Goal: Task Accomplishment & Management: Use online tool/utility

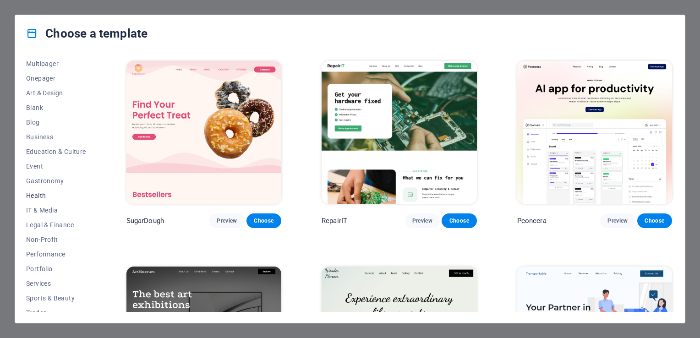
scroll to position [92, 0]
click at [34, 181] on span "Health" at bounding box center [56, 179] width 60 height 7
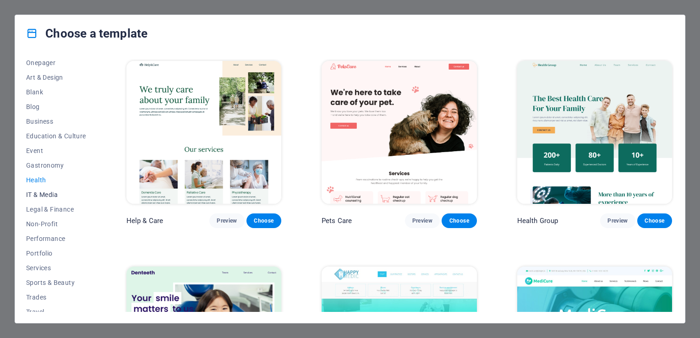
click at [42, 193] on span "IT & Media" at bounding box center [56, 194] width 60 height 7
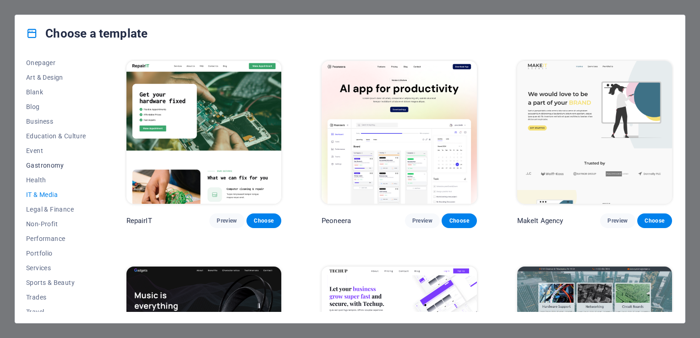
click at [47, 165] on span "Gastronomy" at bounding box center [56, 165] width 60 height 7
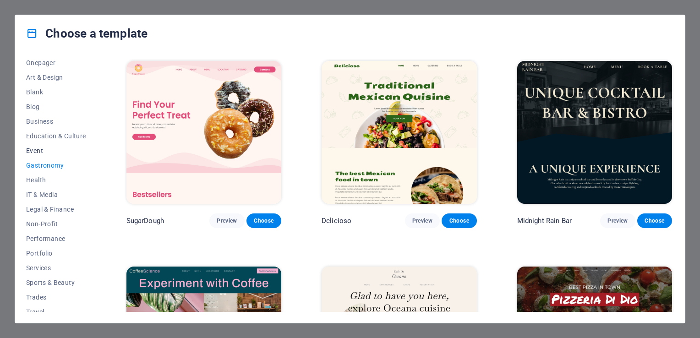
click at [38, 150] on span "Event" at bounding box center [56, 150] width 60 height 7
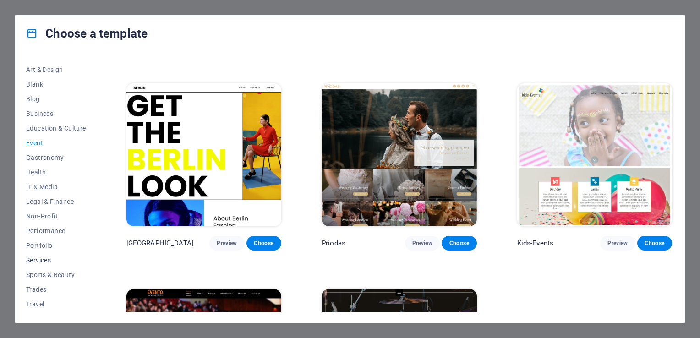
scroll to position [113, 0]
click at [41, 215] on span "Performance" at bounding box center [56, 217] width 60 height 7
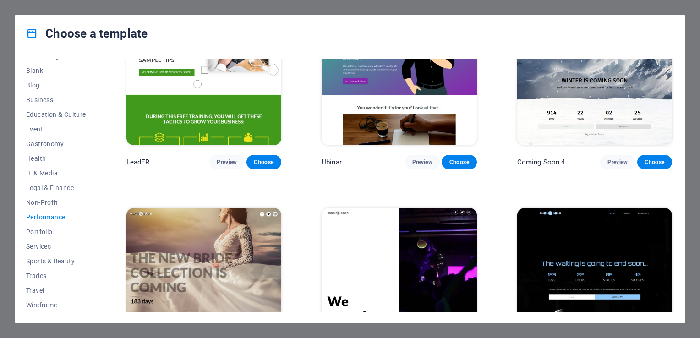
scroll to position [939, 0]
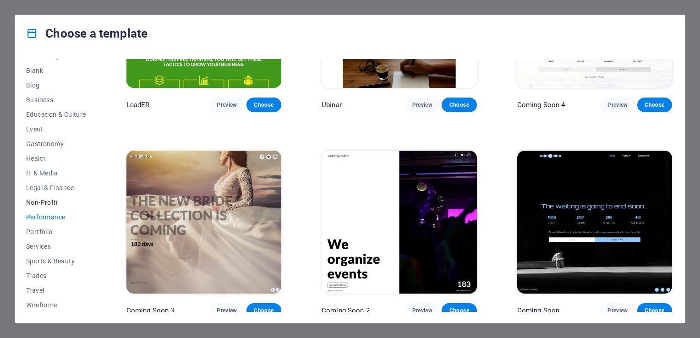
click at [47, 201] on span "Non-Profit" at bounding box center [56, 202] width 60 height 7
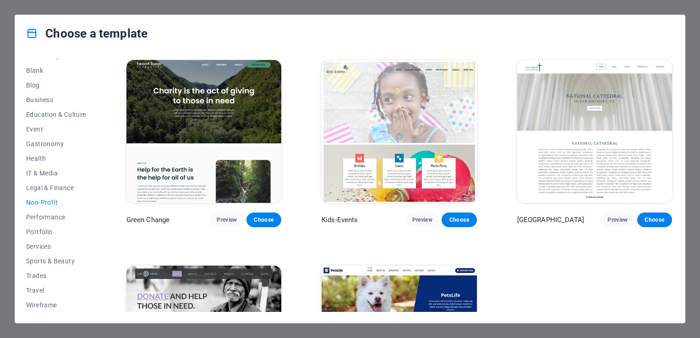
scroll to position [0, 0]
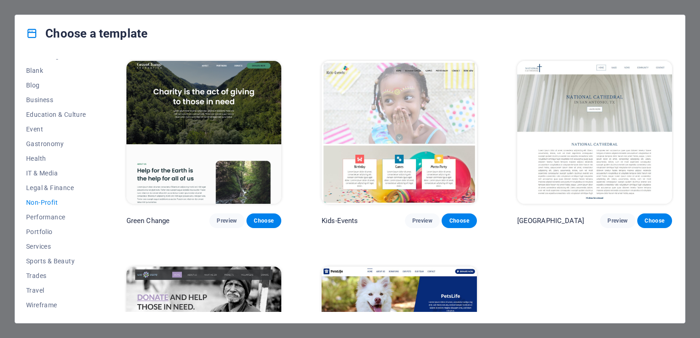
click at [190, 111] on img at bounding box center [204, 132] width 155 height 143
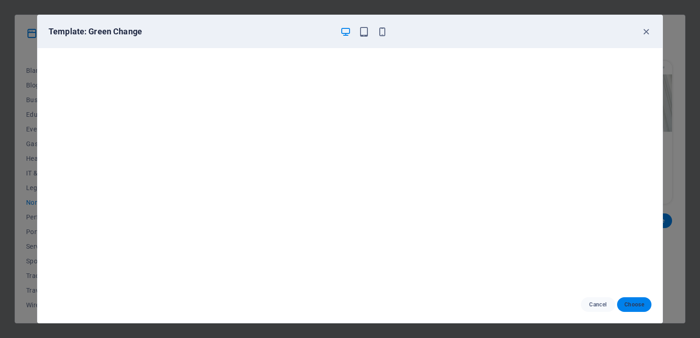
click at [632, 303] on span "Choose" at bounding box center [635, 304] width 20 height 7
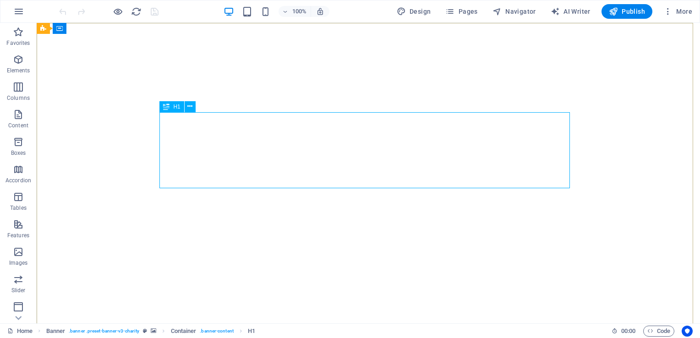
click at [176, 106] on span "H1" at bounding box center [176, 107] width 7 height 6
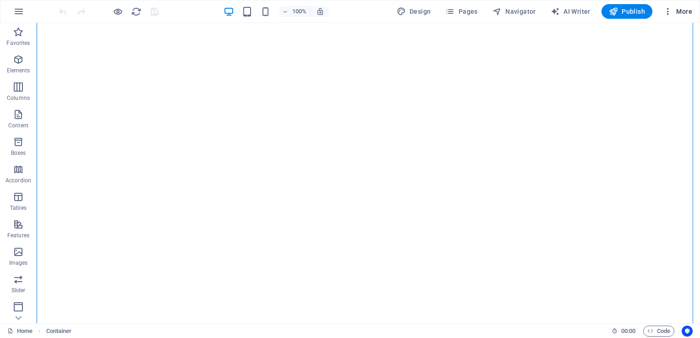
click at [672, 9] on icon "button" at bounding box center [668, 11] width 9 height 9
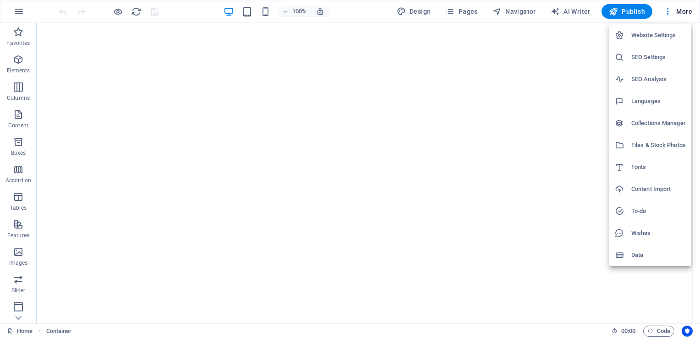
click at [480, 206] on div at bounding box center [350, 169] width 700 height 338
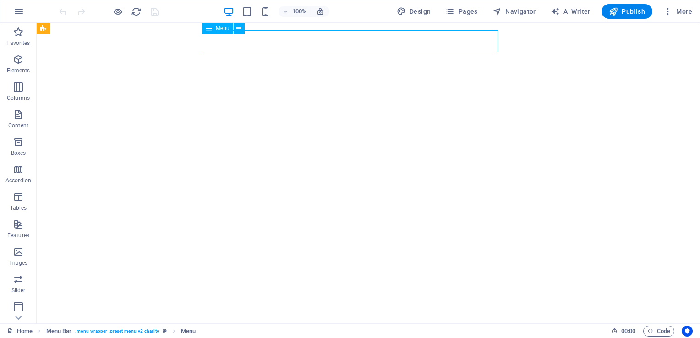
select select
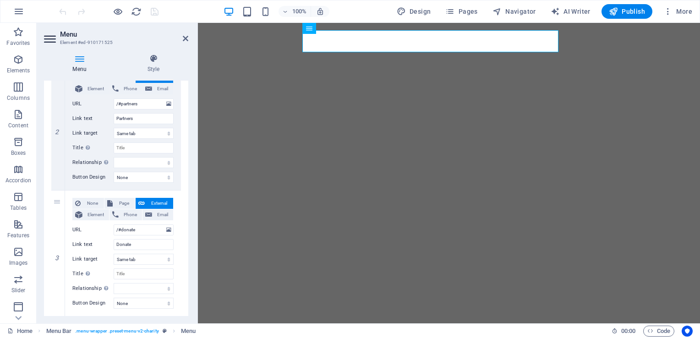
scroll to position [254, 0]
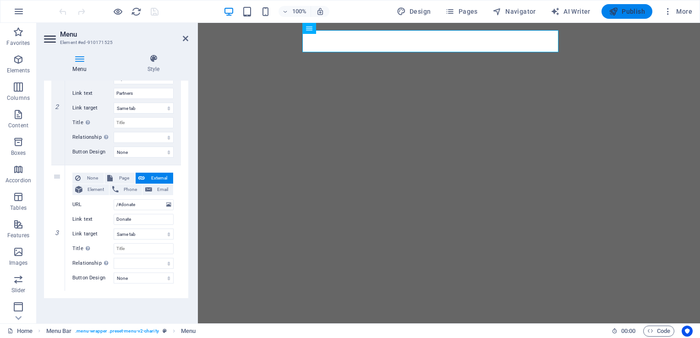
click at [634, 11] on span "Publish" at bounding box center [627, 11] width 36 height 9
